Goal: Information Seeking & Learning: Compare options

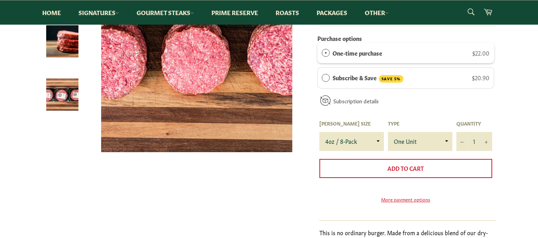
scroll to position [159, 0]
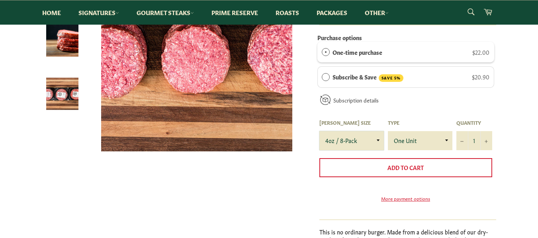
click at [366, 141] on select "4oz / 8-Pack 6oz / 4-Pack 8oz / 4-Pack" at bounding box center [351, 140] width 64 height 19
click at [319, 131] on select "4oz / 8-Pack 6oz / 4-Pack 8oz / 4-Pack" at bounding box center [351, 140] width 64 height 19
click at [358, 139] on select "4oz / 8-Pack 6oz / 4-Pack 8oz / 4-Pack" at bounding box center [351, 140] width 64 height 19
select select "8oz / 4-Pack"
click at [319, 131] on select "4oz / 8-Pack 6oz / 4-Pack 8oz / 4-Pack" at bounding box center [351, 140] width 64 height 19
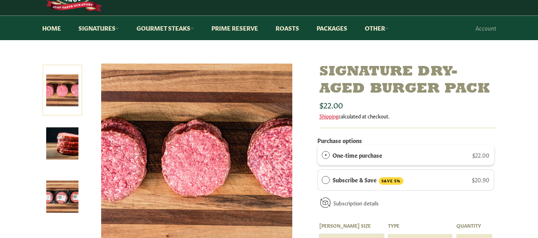
scroll to position [40, 0]
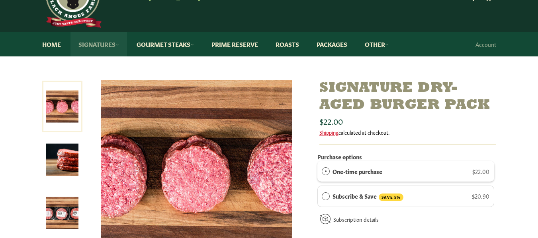
click at [105, 47] on link "Signatures" at bounding box center [98, 44] width 57 height 24
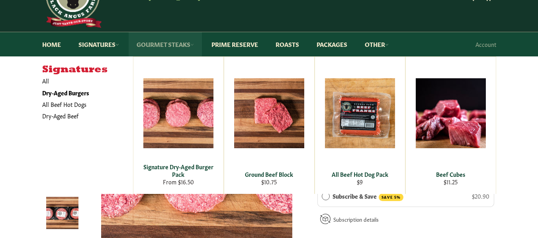
click at [158, 47] on link "Gourmet Steaks" at bounding box center [165, 44] width 73 height 24
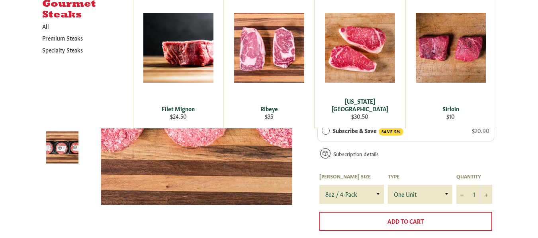
scroll to position [119, 0]
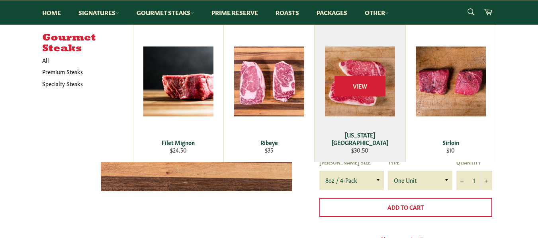
click at [335, 128] on div "View" at bounding box center [360, 93] width 90 height 137
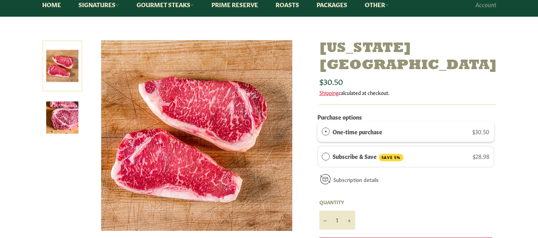
scroll to position [40, 0]
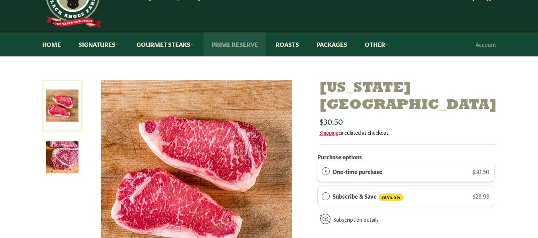
click at [245, 42] on link "Prime Reserve" at bounding box center [234, 44] width 62 height 24
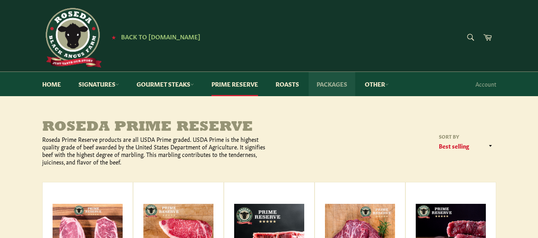
click at [343, 87] on link "Packages" at bounding box center [332, 84] width 47 height 24
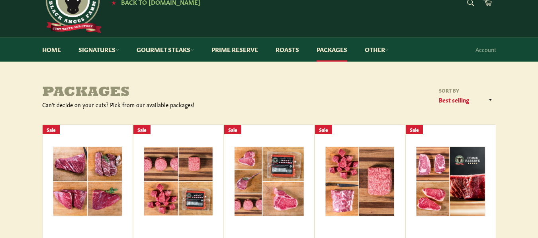
scroll to position [80, 0]
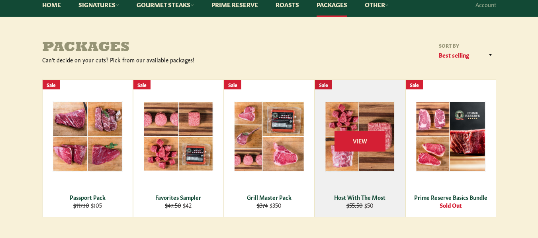
click at [365, 159] on div "View" at bounding box center [360, 148] width 90 height 137
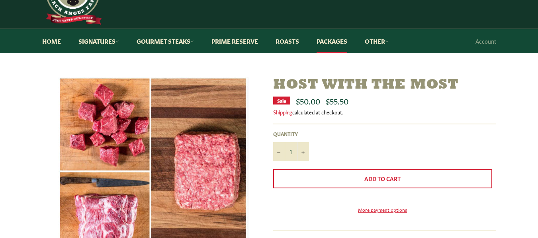
scroll to position [40, 0]
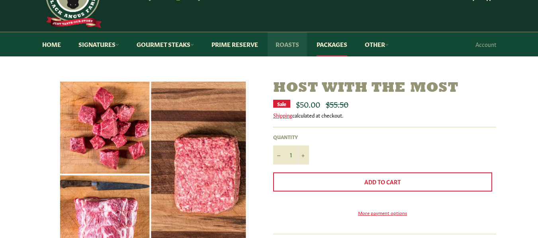
click at [291, 41] on link "Roasts" at bounding box center [287, 44] width 39 height 24
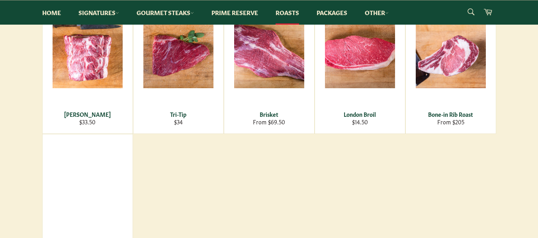
scroll to position [199, 0]
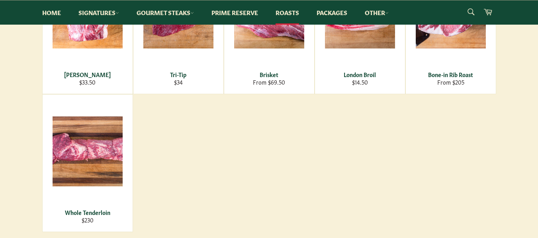
click at [0, 138] on main "Roasts Filter by All Roasts Specialty Steaks Sort by Featured Best selling Alph…" at bounding box center [269, 93] width 538 height 344
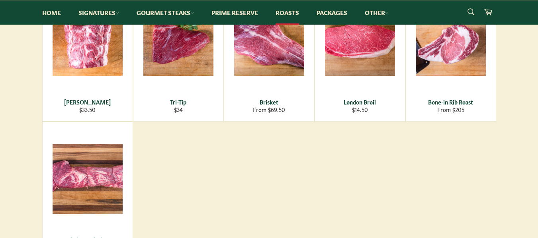
scroll to position [159, 0]
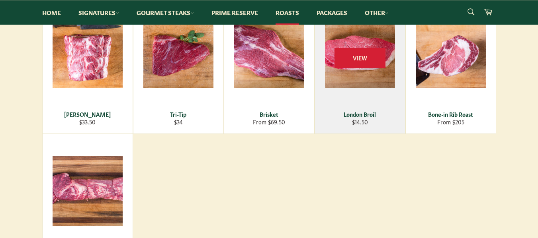
click at [348, 84] on div "View" at bounding box center [360, 64] width 90 height 137
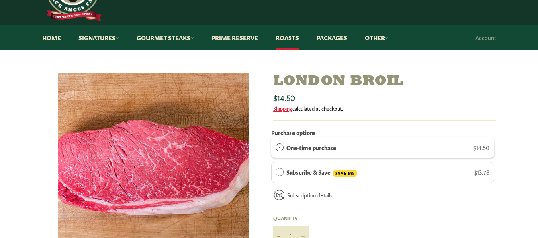
scroll to position [40, 0]
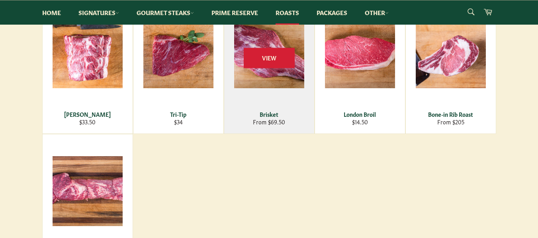
click at [264, 90] on div "View" at bounding box center [269, 64] width 90 height 137
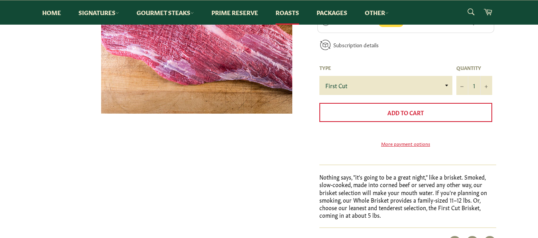
scroll to position [199, 0]
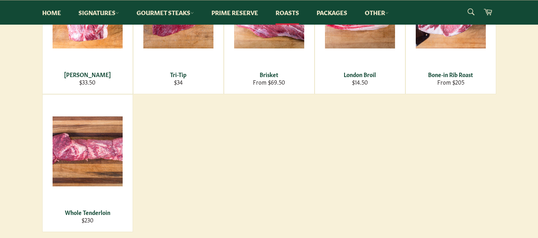
scroll to position [159, 0]
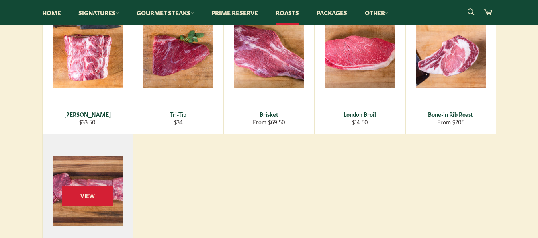
click at [105, 184] on div "View" at bounding box center [88, 203] width 90 height 137
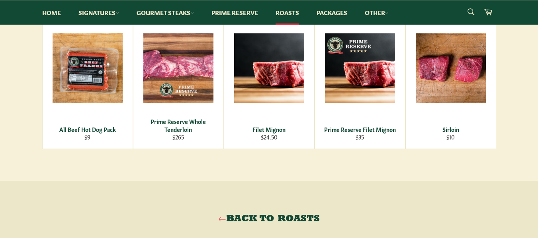
scroll to position [438, 0]
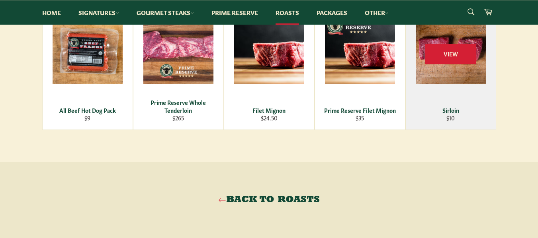
click at [468, 77] on div "View" at bounding box center [451, 60] width 90 height 137
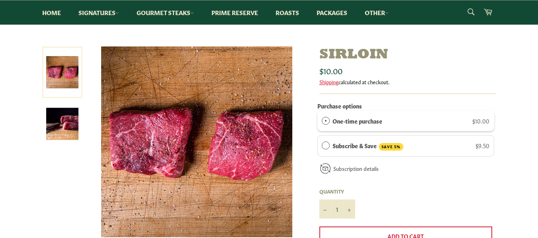
scroll to position [40, 0]
